Goal: Task Accomplishment & Management: Use online tool/utility

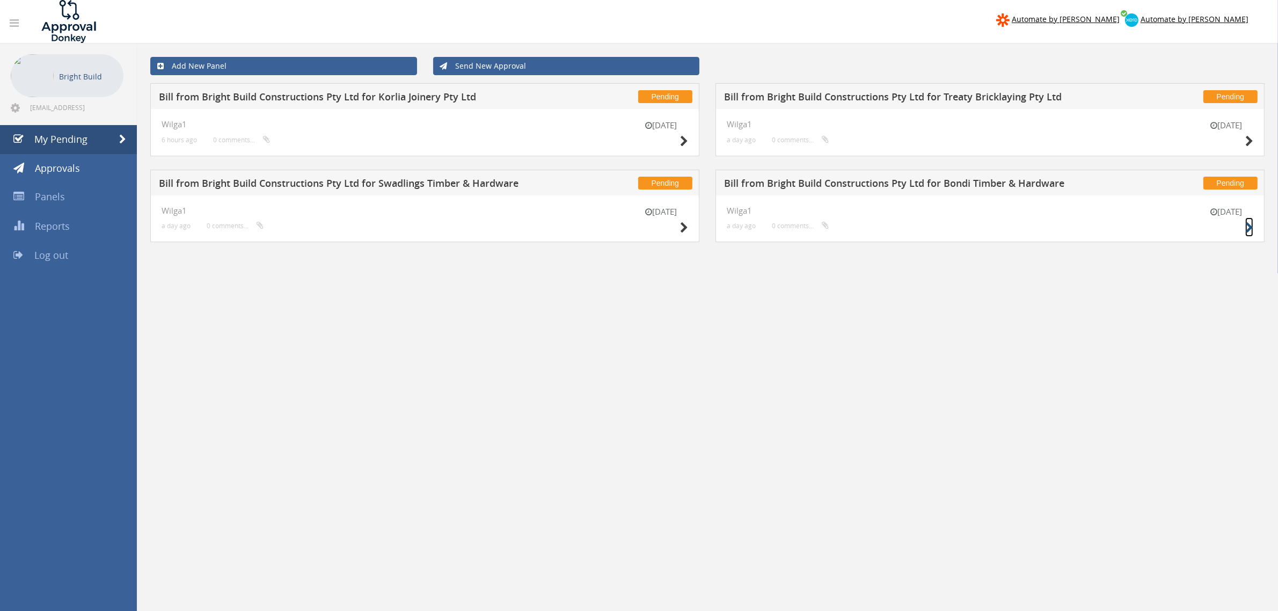
click at [1248, 224] on icon at bounding box center [1249, 227] width 8 height 11
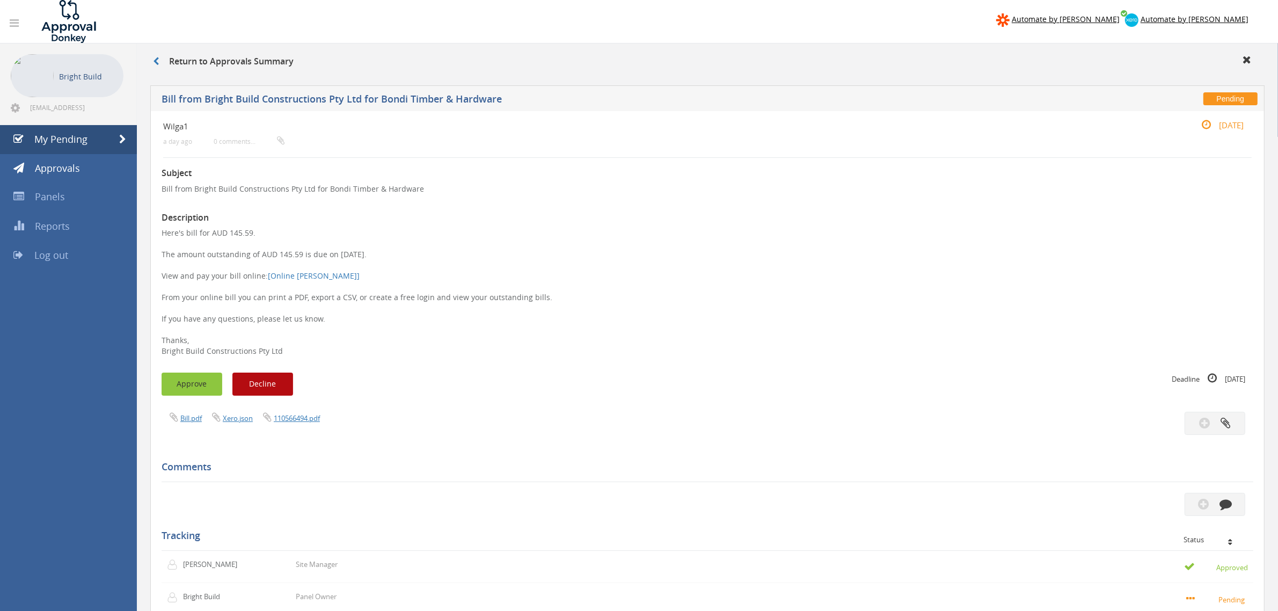
click at [179, 390] on button "Approve" at bounding box center [192, 383] width 61 height 23
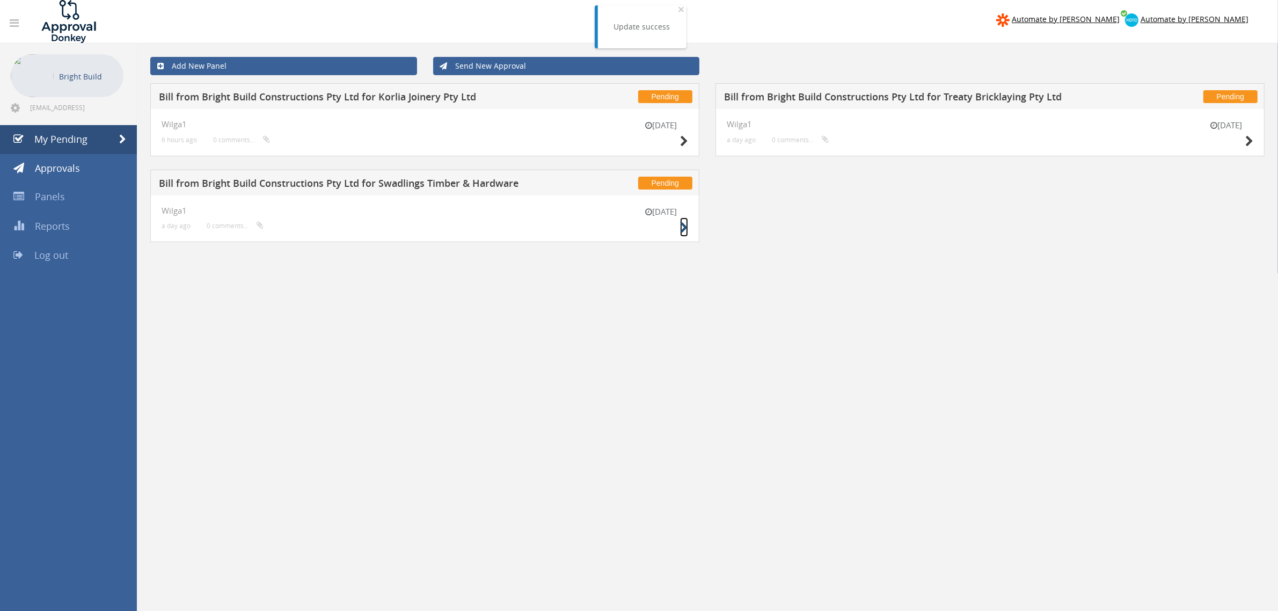
click at [680, 227] on icon at bounding box center [684, 227] width 8 height 11
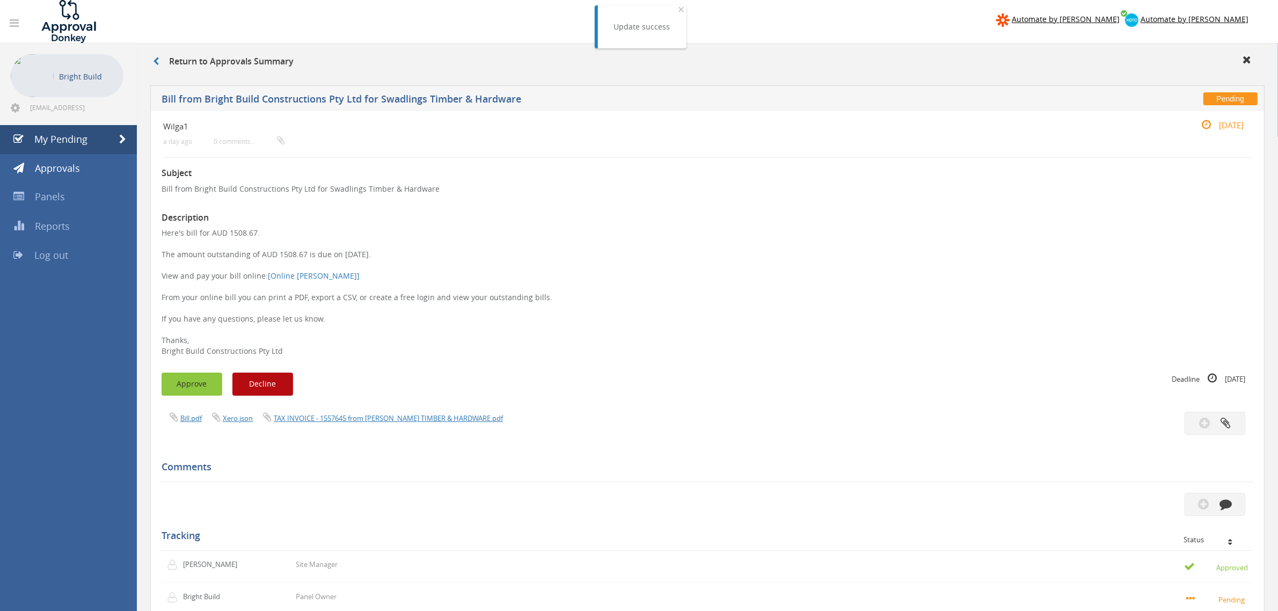
click at [189, 376] on button "Approve" at bounding box center [192, 383] width 61 height 23
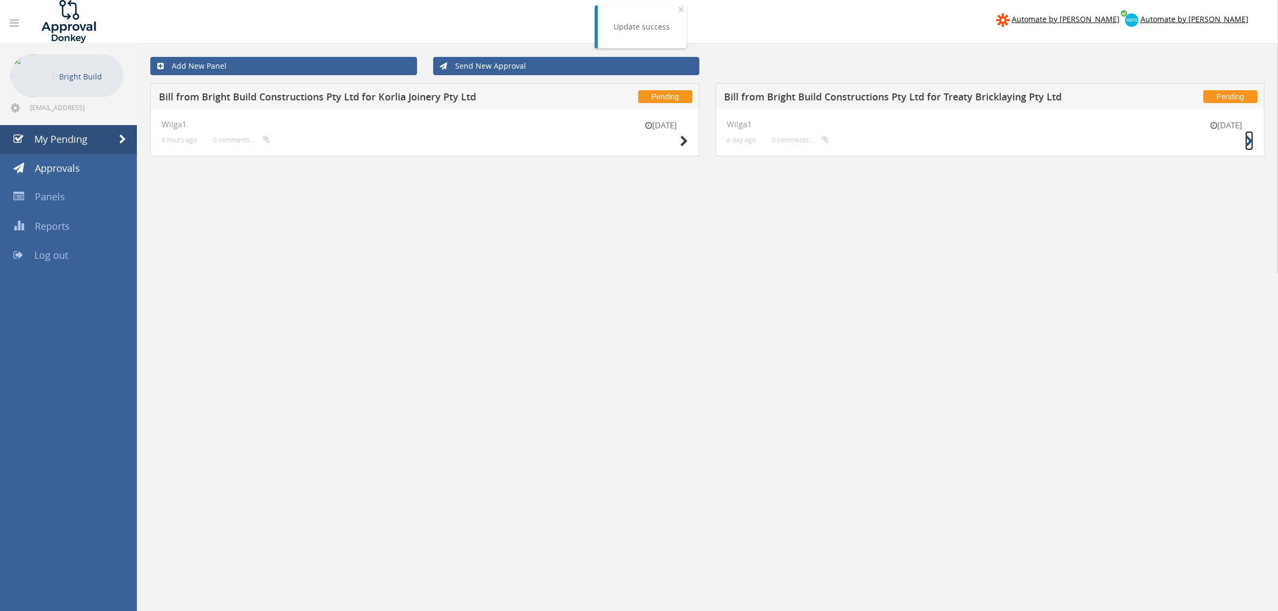
click at [1252, 140] on icon at bounding box center [1249, 141] width 8 height 11
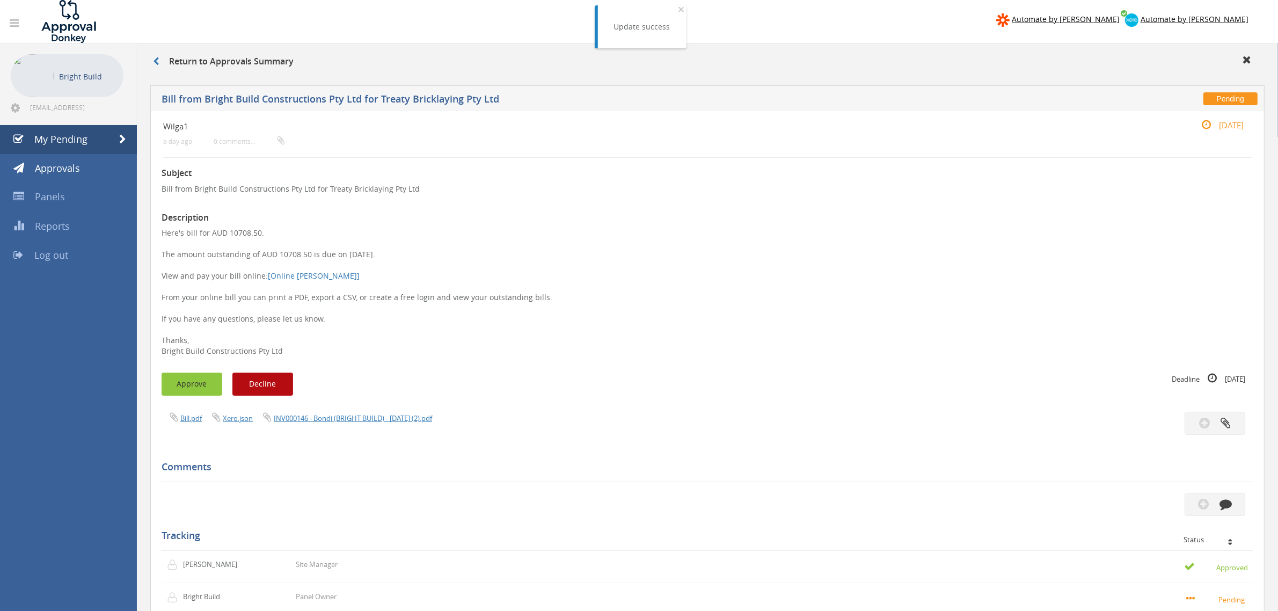
click at [191, 384] on button "Approve" at bounding box center [192, 383] width 61 height 23
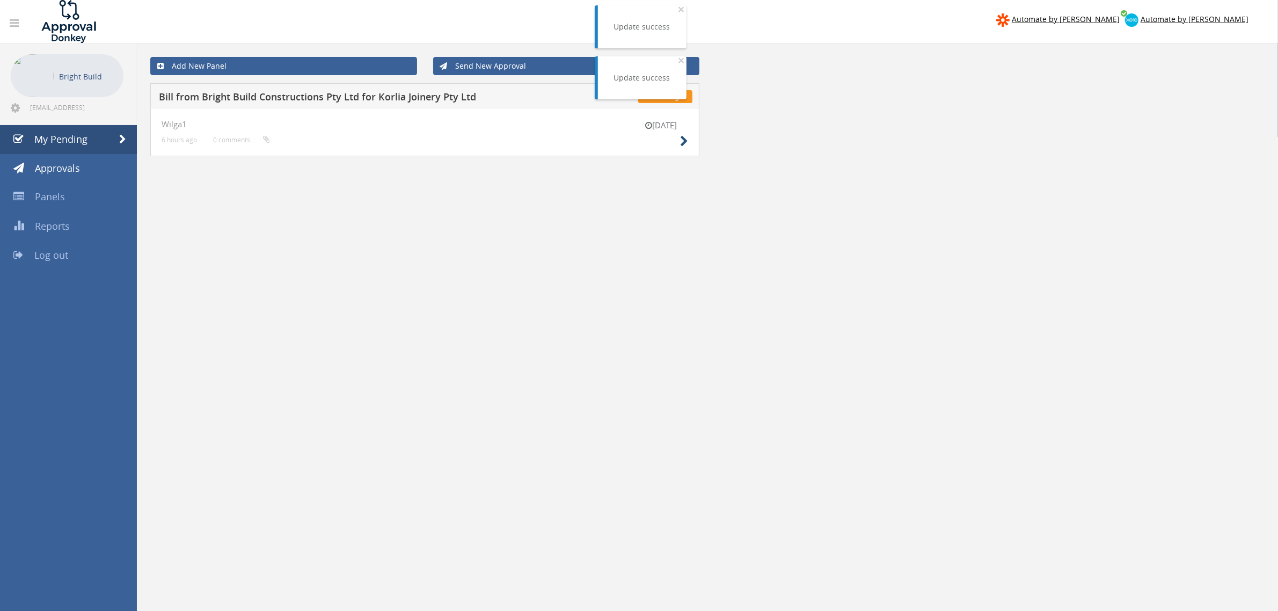
drag, startPoint x: 694, startPoint y: 129, endPoint x: 687, endPoint y: 141, distance: 13.4
click at [694, 130] on div "[DATE] Wilga1 6 hours ago 0 comments..." at bounding box center [424, 132] width 549 height 47
click at [687, 141] on icon at bounding box center [684, 141] width 8 height 11
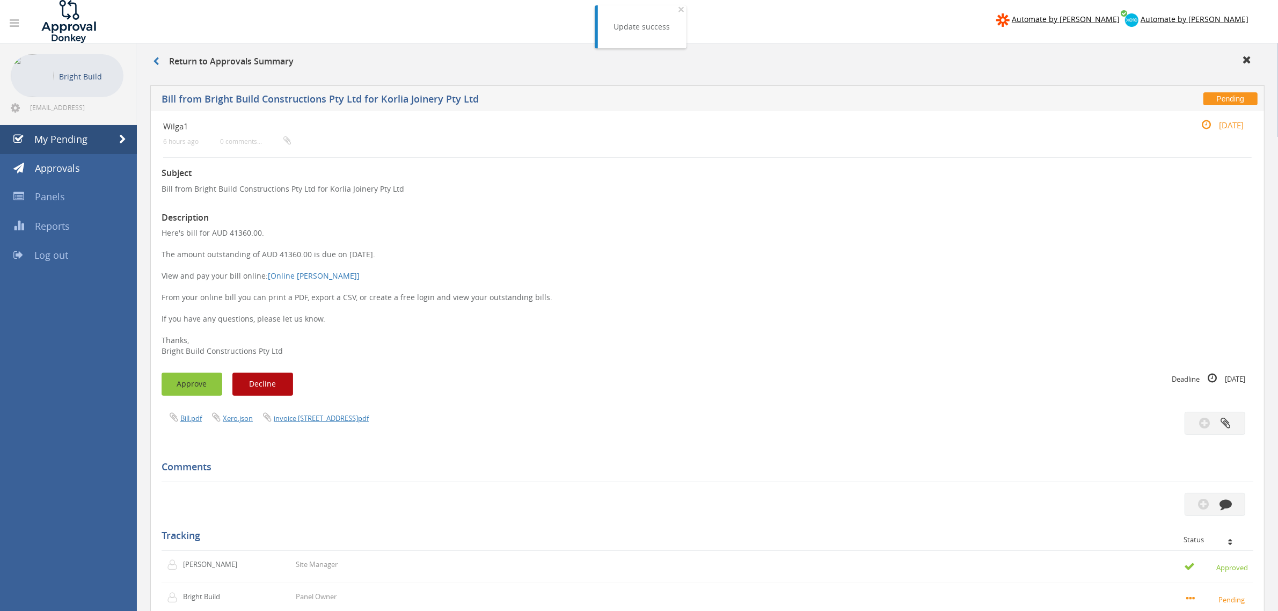
click at [187, 395] on button "Approve" at bounding box center [192, 383] width 61 height 23
